Goal: Navigation & Orientation: Find specific page/section

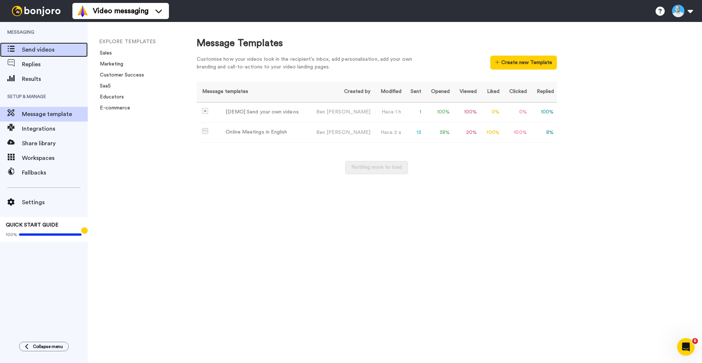
click at [45, 54] on div "Send videos" at bounding box center [44, 49] width 88 height 15
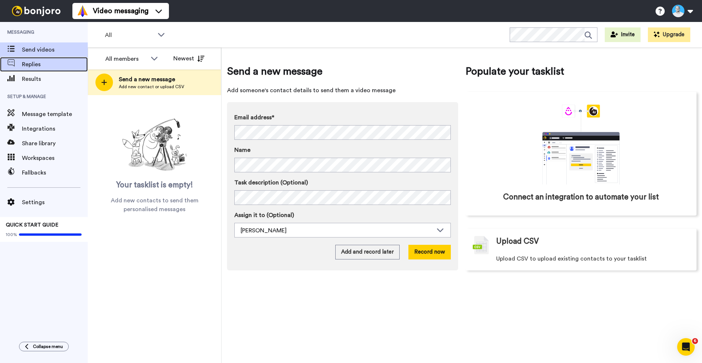
click at [41, 67] on span "Replies" at bounding box center [55, 64] width 66 height 9
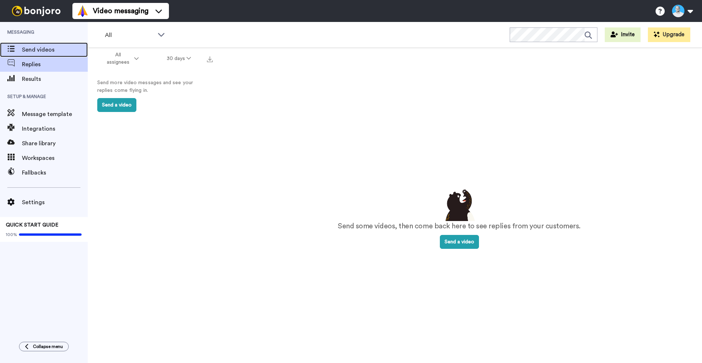
click at [40, 51] on span "Send videos" at bounding box center [55, 49] width 66 height 9
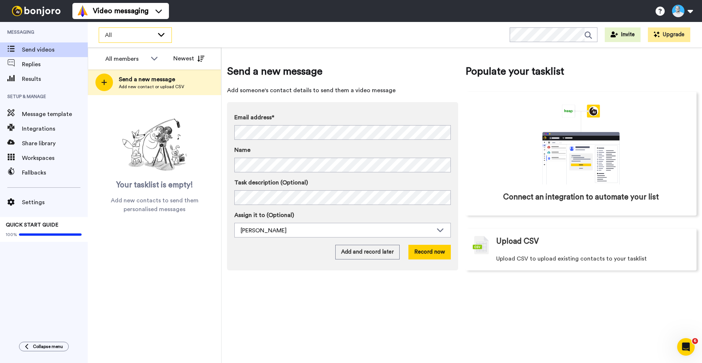
click at [166, 35] on div "All" at bounding box center [135, 35] width 72 height 15
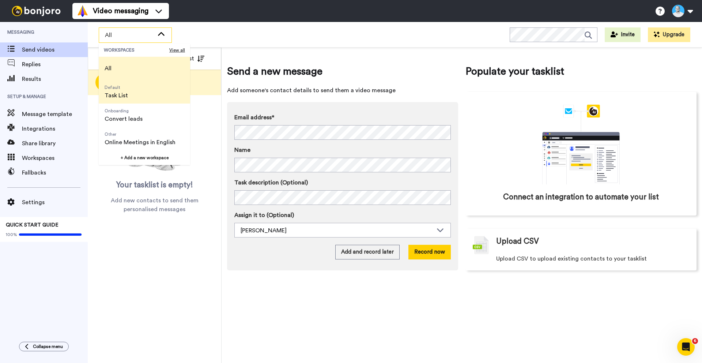
click at [132, 93] on span "Default Task List" at bounding box center [116, 91] width 35 height 23
